Goal: Check status: Check status

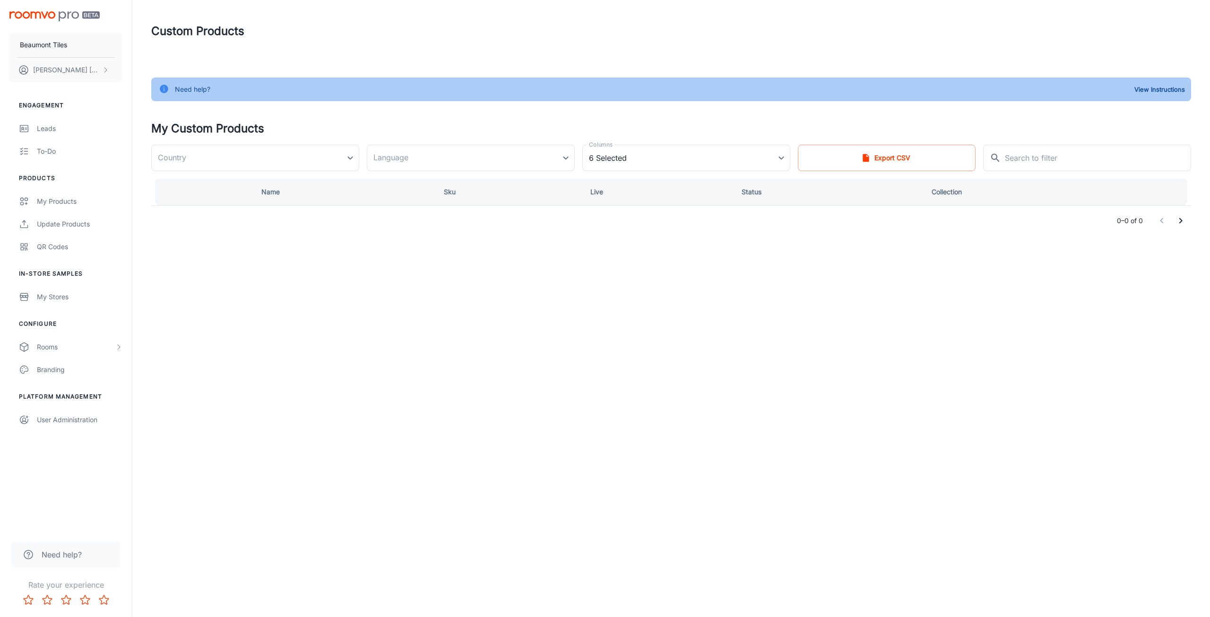
type input "[GEOGRAPHIC_DATA]"
type input "en-au"
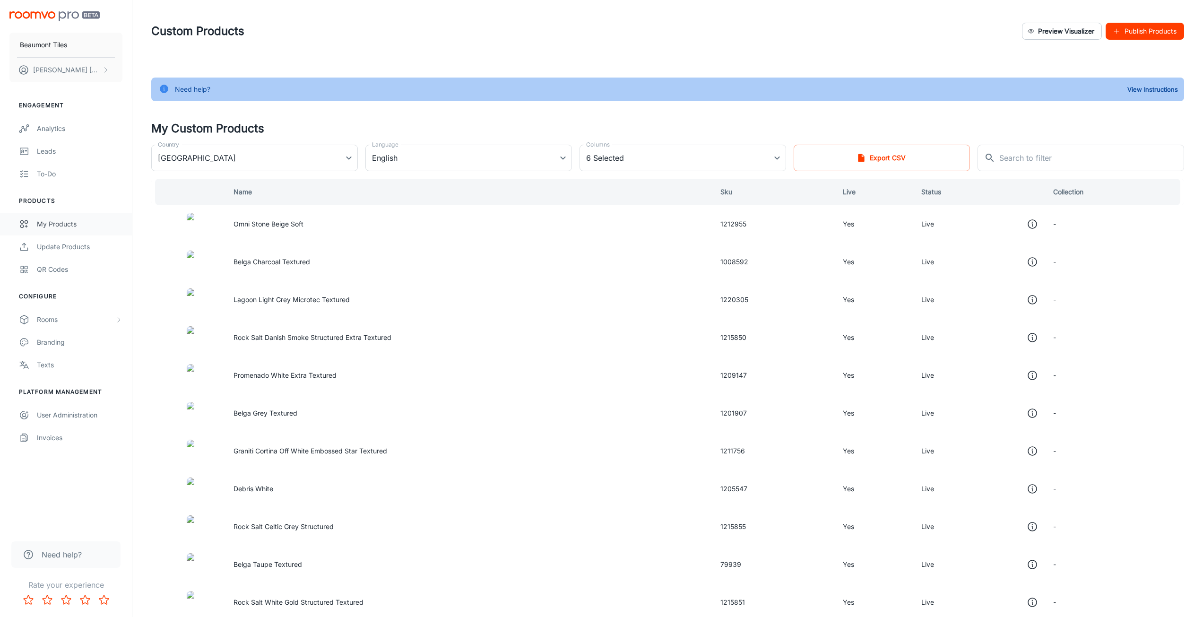
click at [59, 219] on div "My Products" at bounding box center [80, 224] width 86 height 10
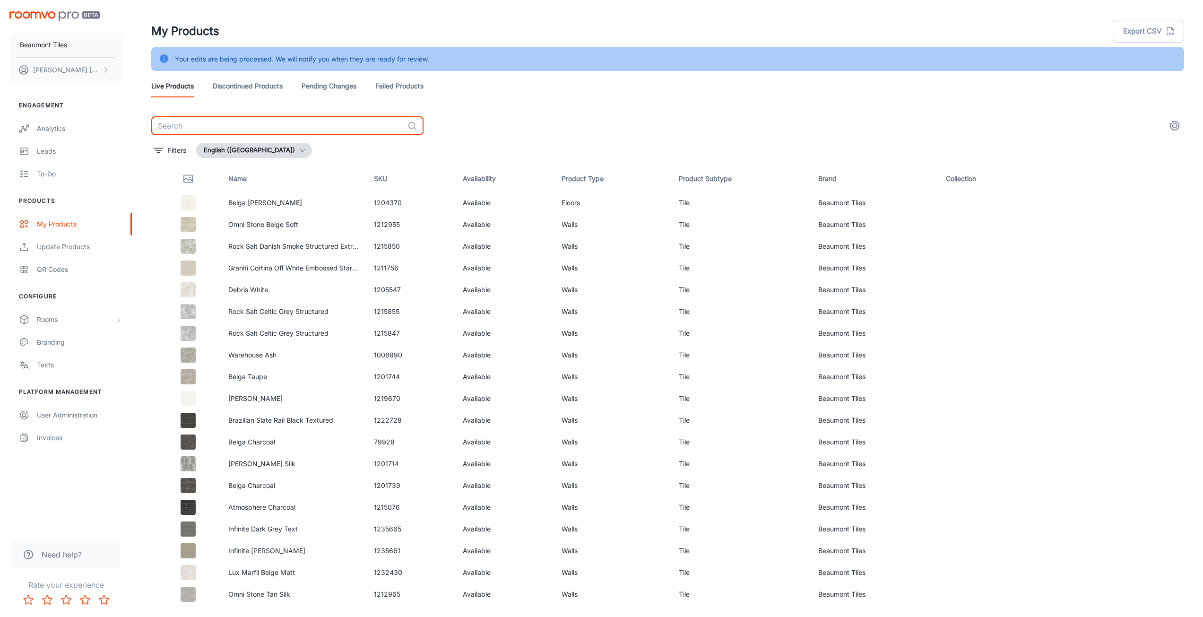
paste input "1267253"
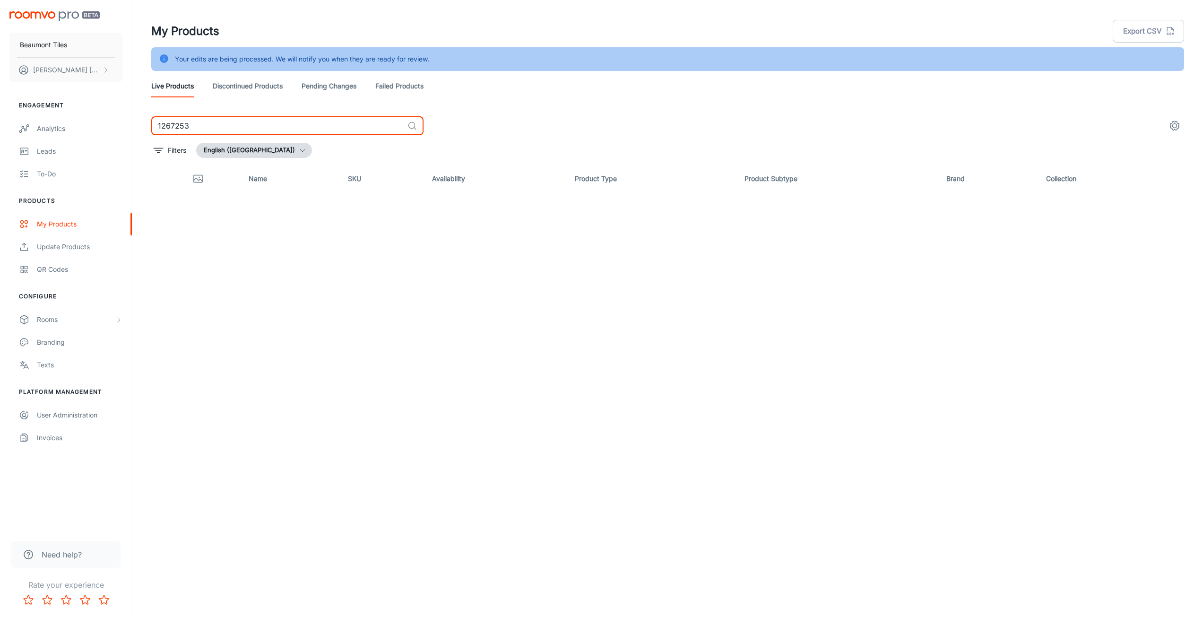
type input "1267253"
click at [256, 86] on link "Discontinued Products" at bounding box center [248, 86] width 70 height 23
click at [340, 83] on link "Pending Changes" at bounding box center [329, 86] width 55 height 23
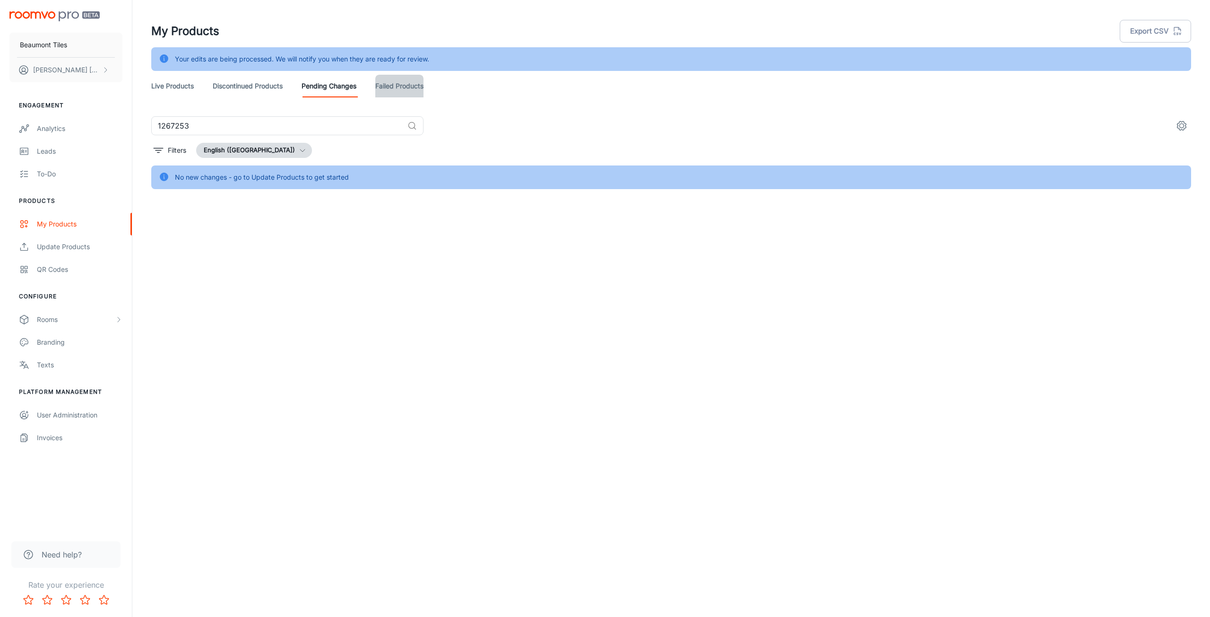
click at [414, 89] on link "Failed Products" at bounding box center [399, 86] width 48 height 23
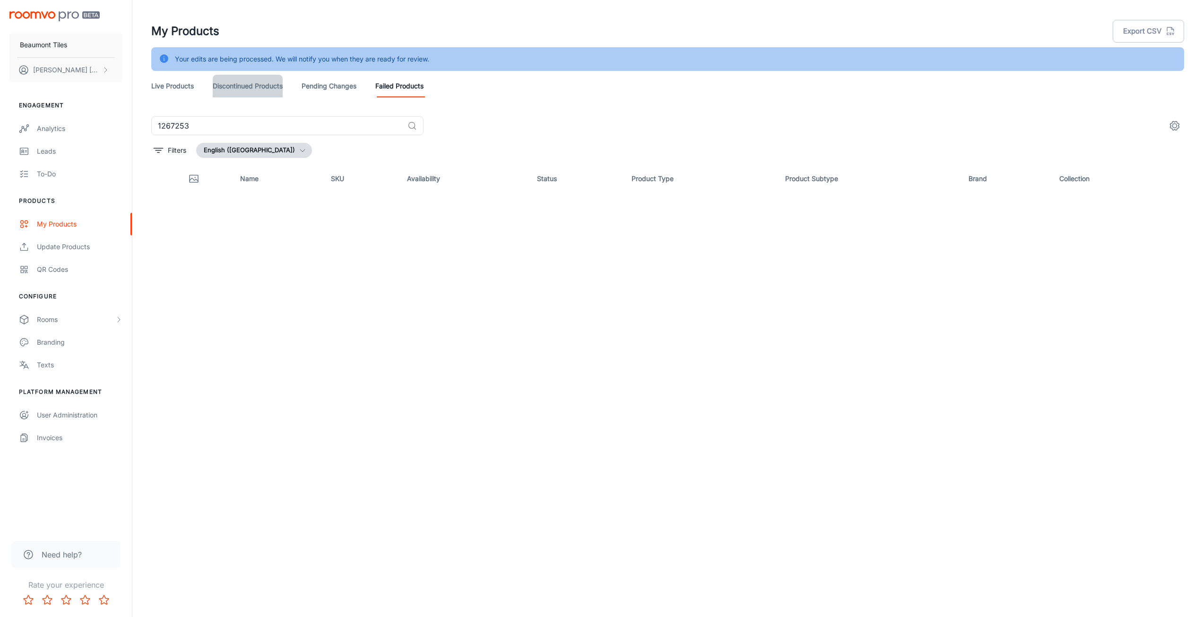
click at [256, 88] on link "Discontinued Products" at bounding box center [248, 86] width 70 height 23
click at [195, 88] on div "Live Products Discontinued Products Pending Changes Failed Products" at bounding box center [667, 86] width 1033 height 23
click at [185, 87] on link "Live Products" at bounding box center [172, 86] width 43 height 23
